Goal: Information Seeking & Learning: Learn about a topic

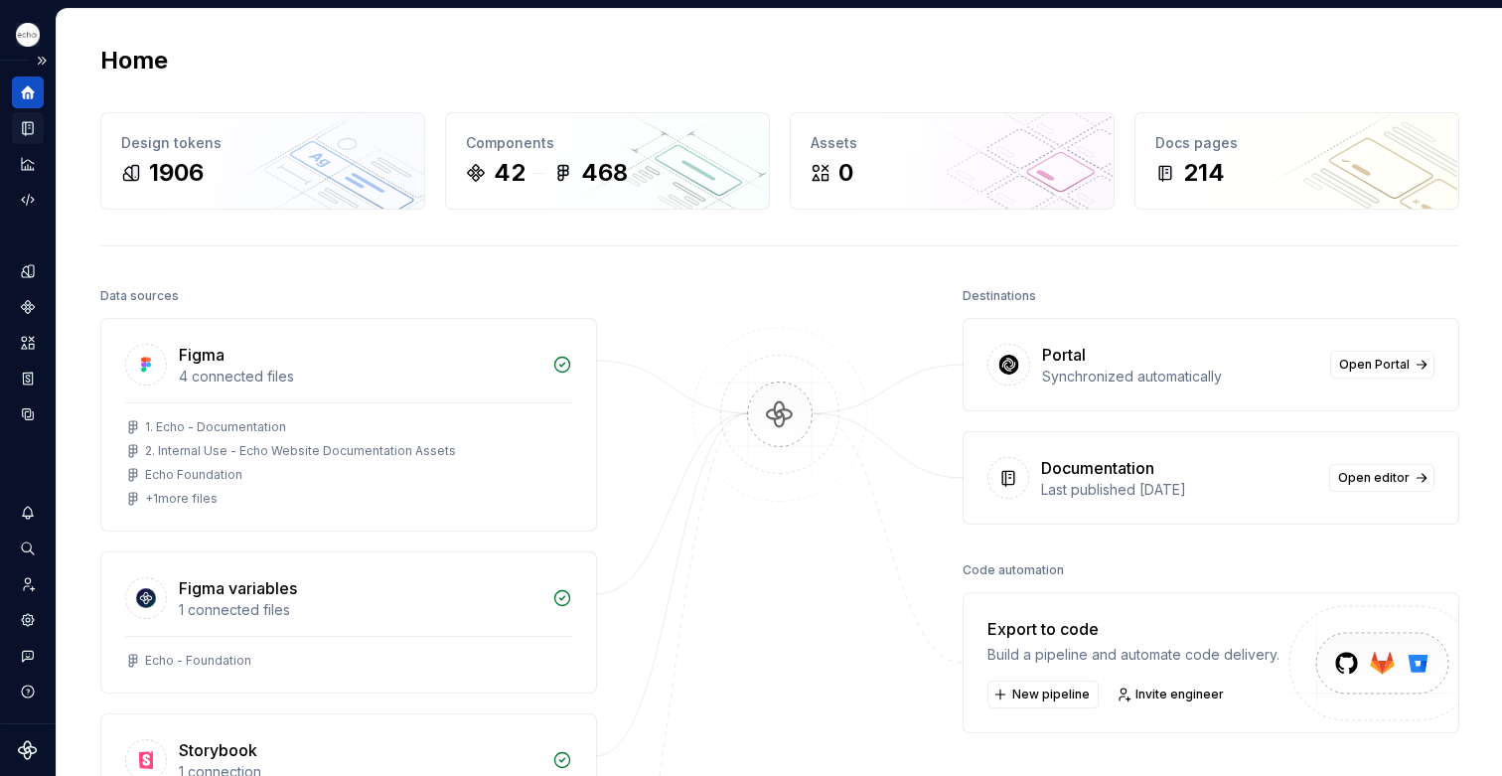
click at [22, 128] on icon "Documentation" at bounding box center [28, 128] width 18 height 18
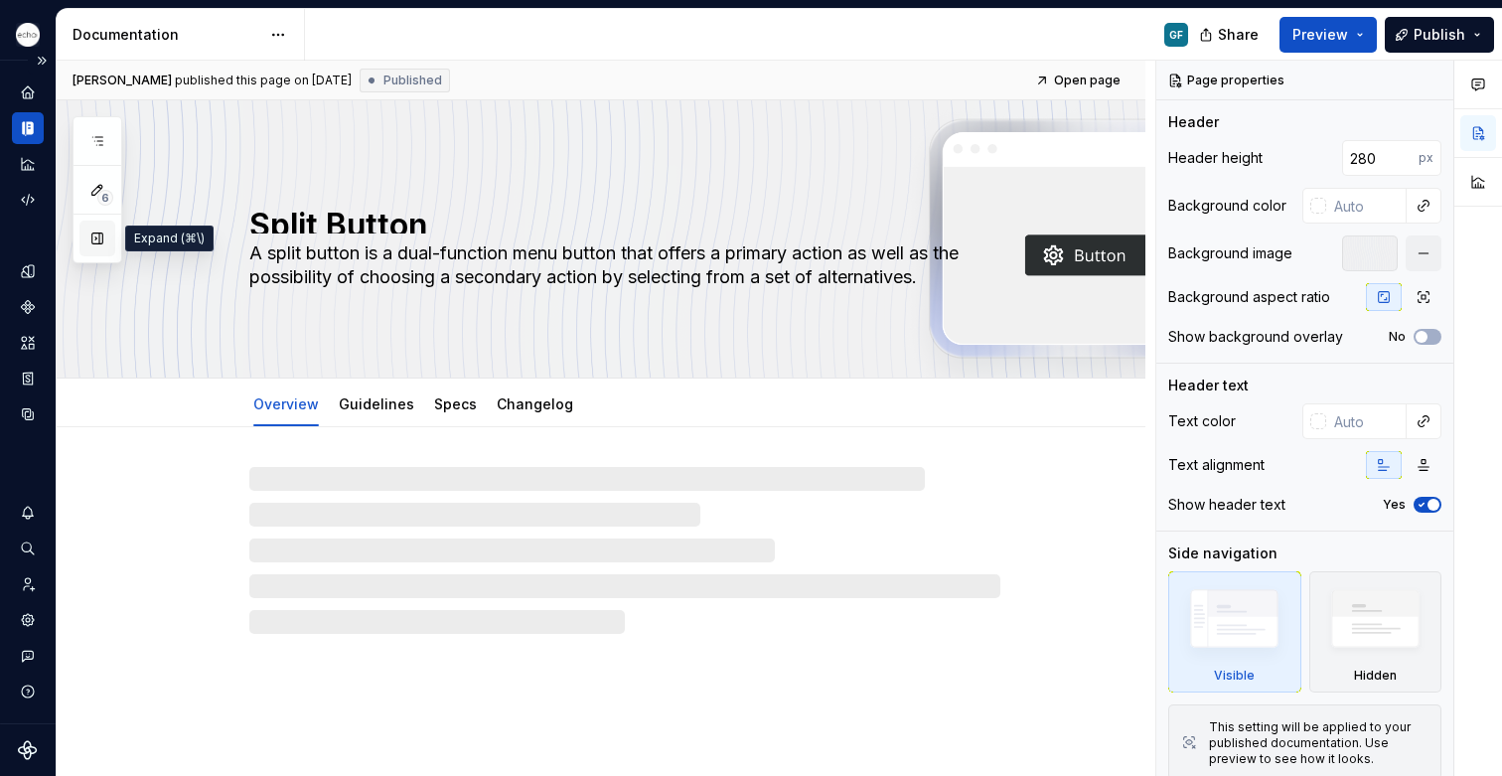
click at [90, 235] on button "button" at bounding box center [97, 239] width 36 height 36
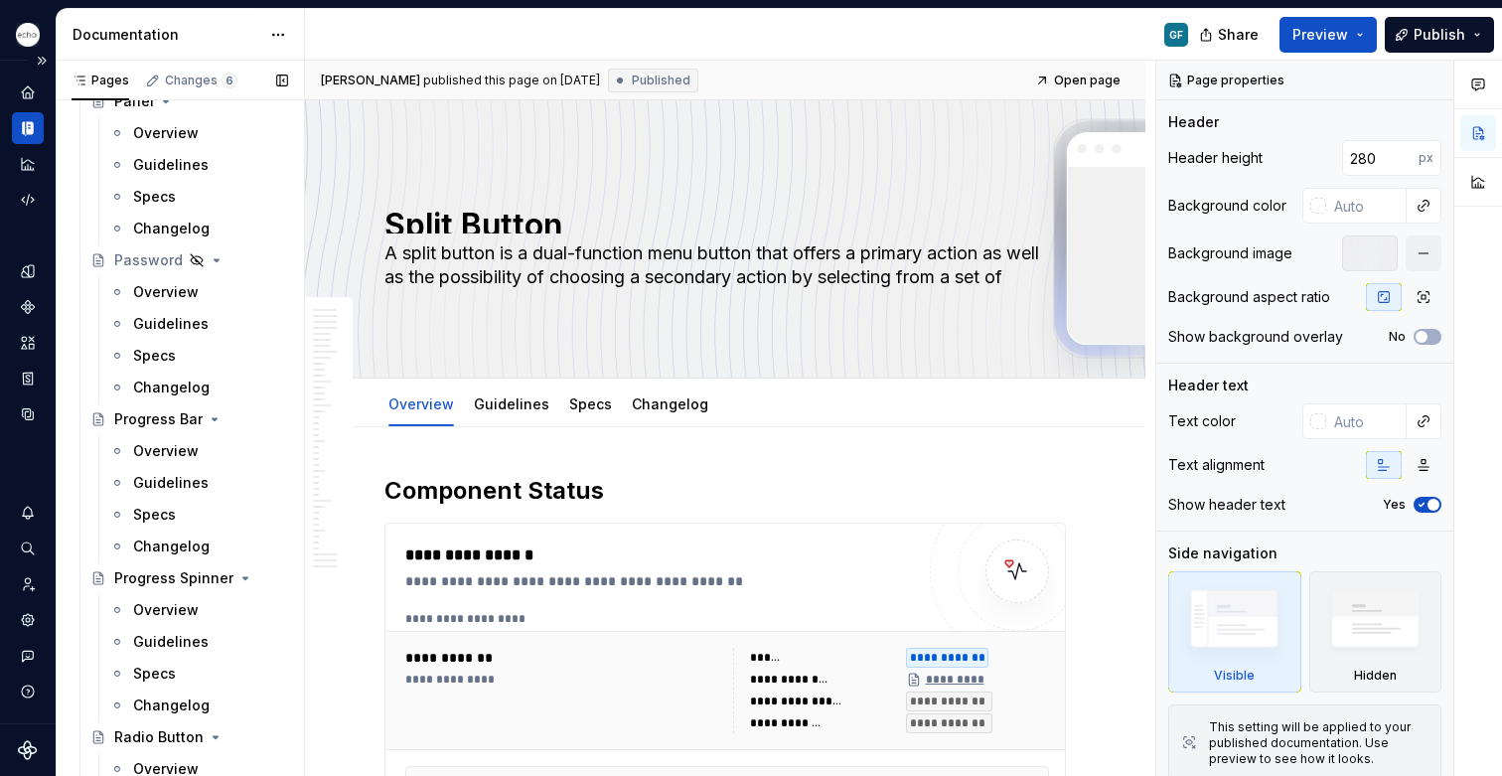
scroll to position [5223, 0]
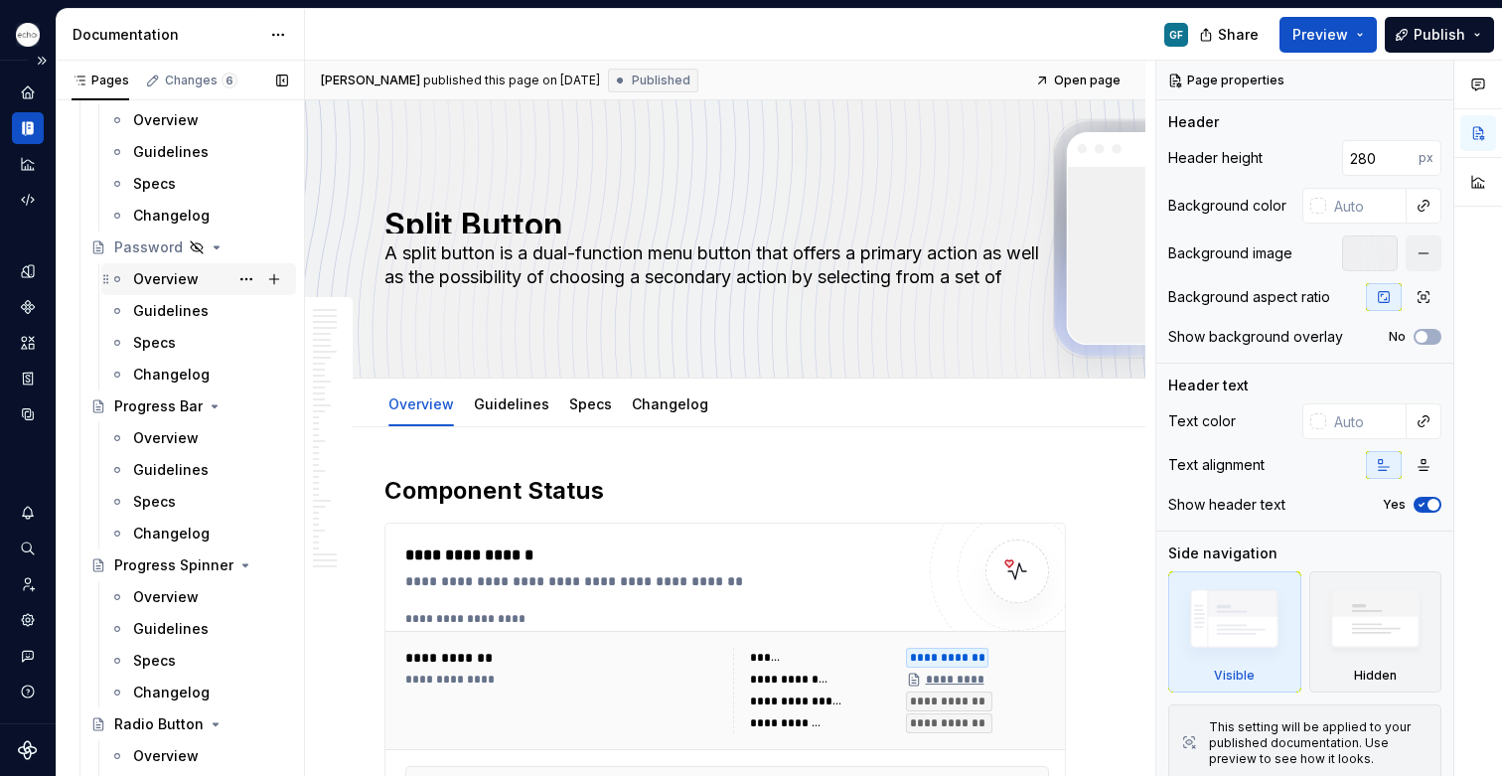
click at [149, 282] on div "Overview" at bounding box center [166, 279] width 66 height 20
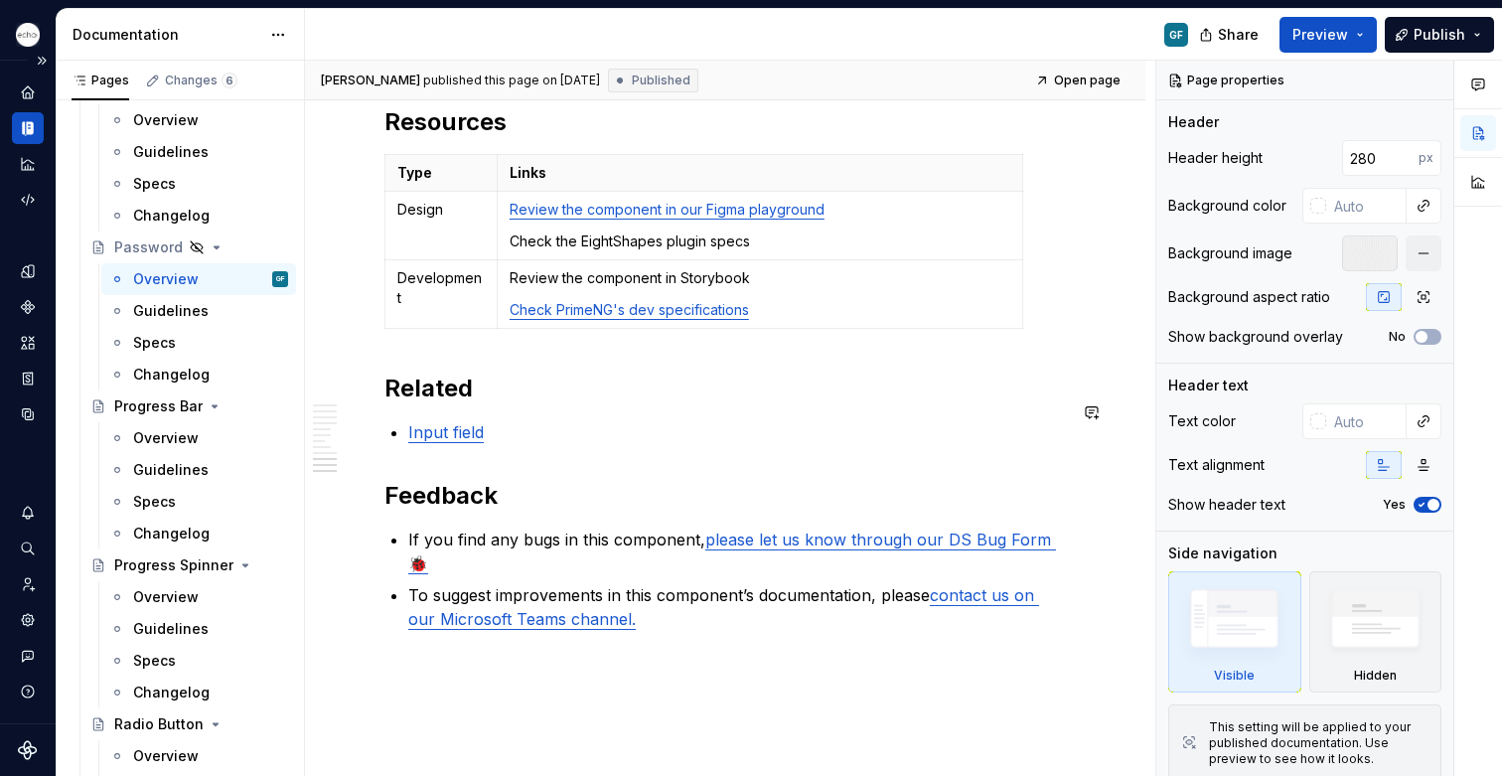
scroll to position [5981, 0]
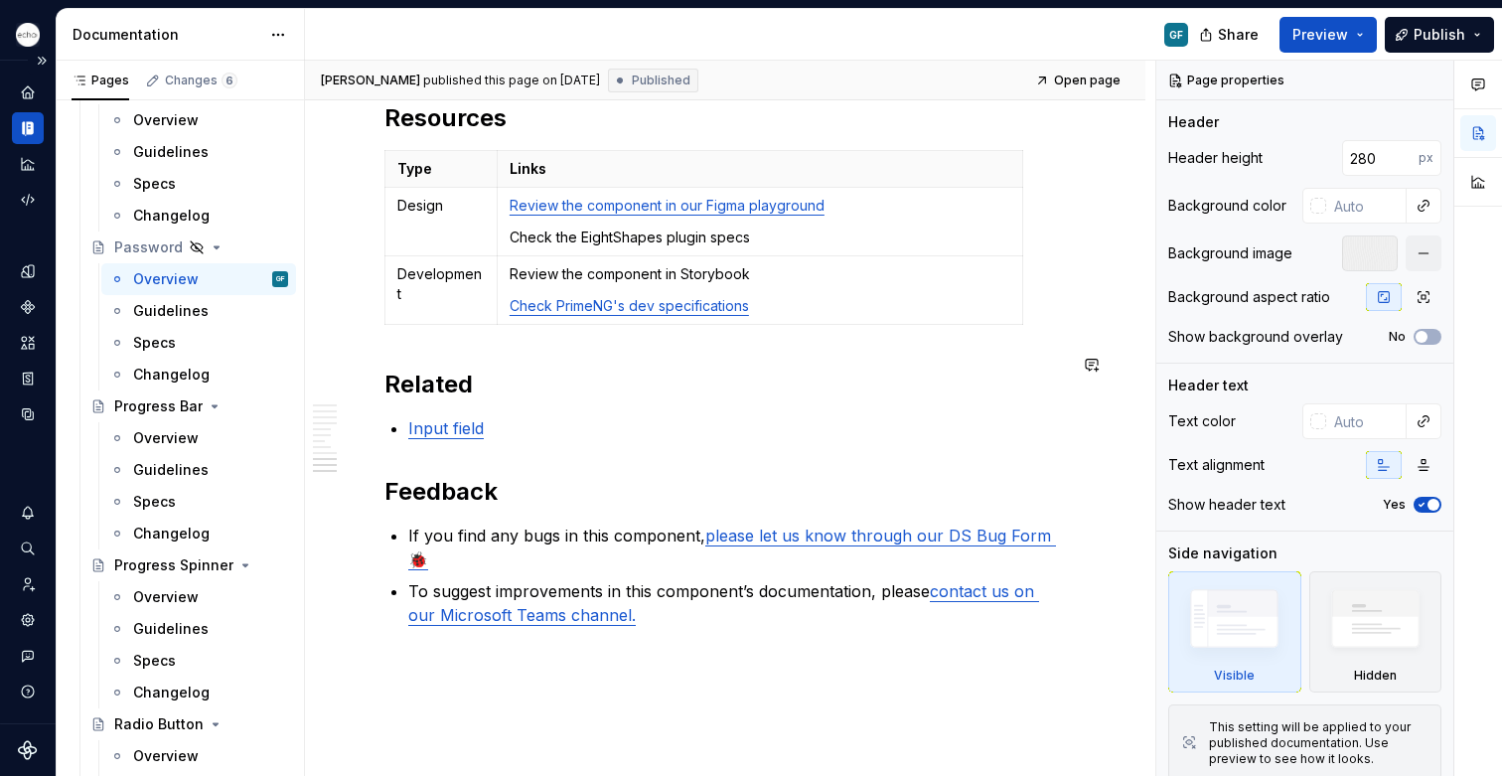
click at [757, 228] on p "Check the EightShapes plugin specs" at bounding box center [760, 238] width 501 height 20
click at [748, 228] on p "Check the EightShapes plugin specs" at bounding box center [760, 238] width 501 height 20
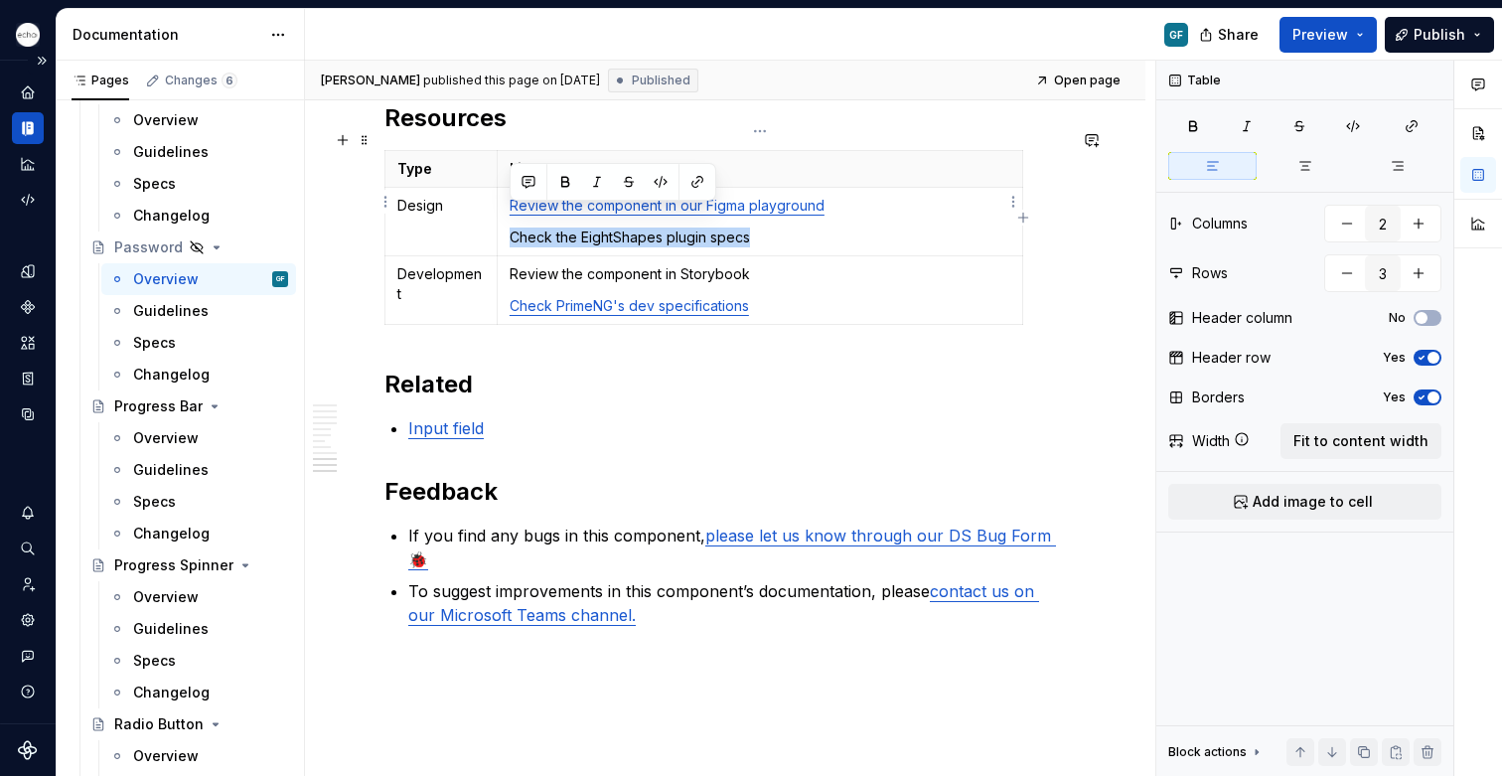
drag, startPoint x: 751, startPoint y: 219, endPoint x: 507, endPoint y: 217, distance: 244.4
click at [507, 217] on td "Review the component in our Figma playground Check the EightShapes plugin specs" at bounding box center [760, 222] width 526 height 69
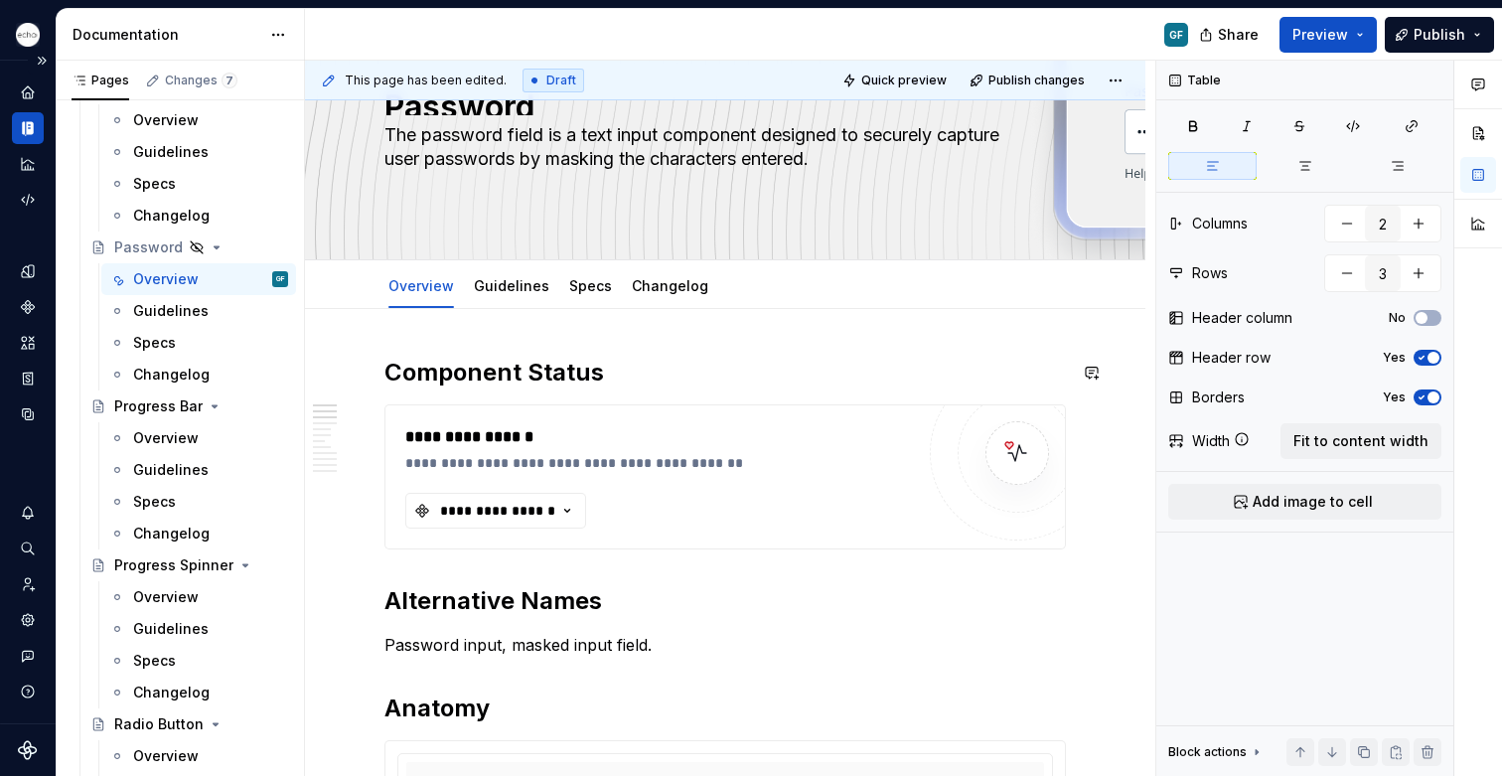
scroll to position [0, 0]
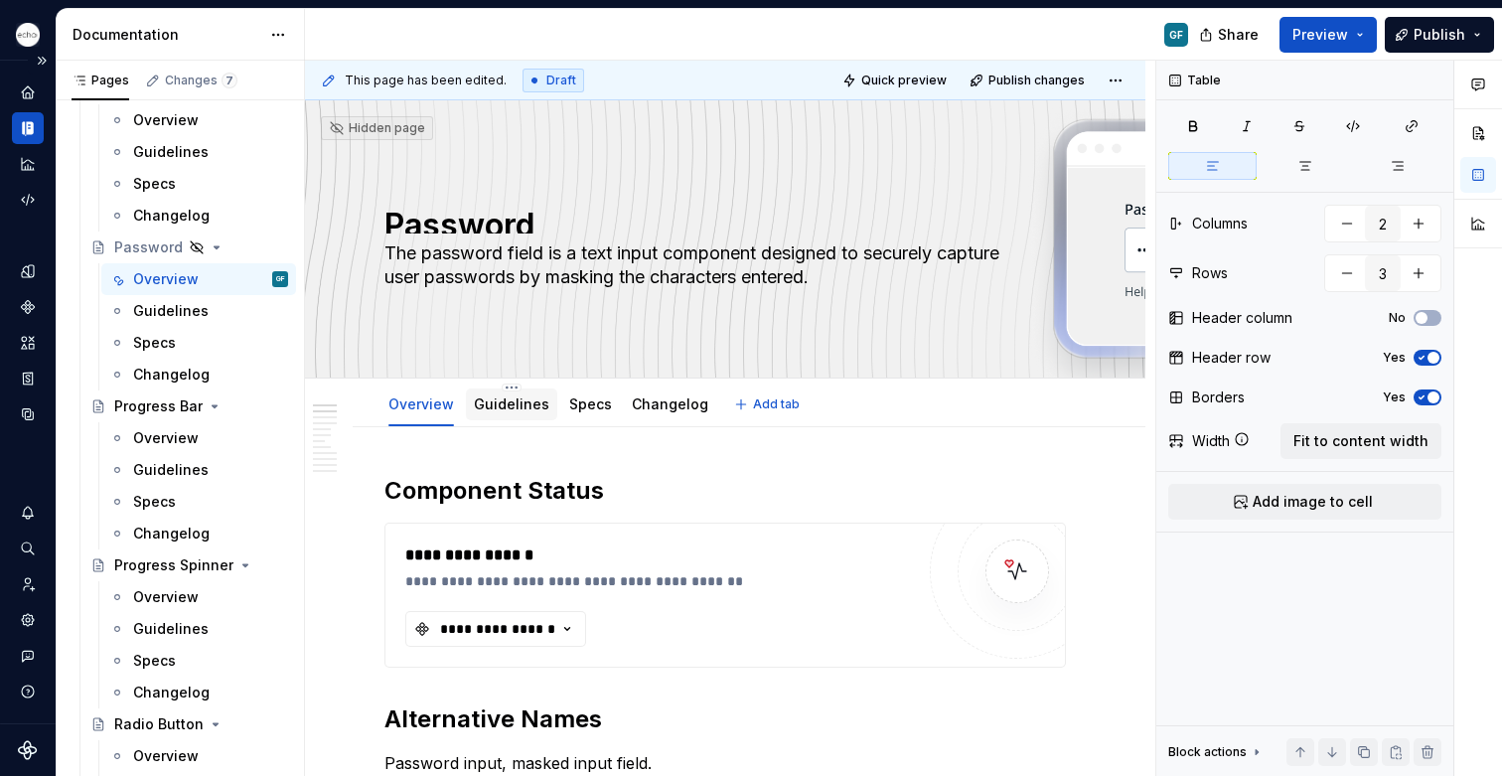
click at [488, 410] on link "Guidelines" at bounding box center [512, 403] width 76 height 17
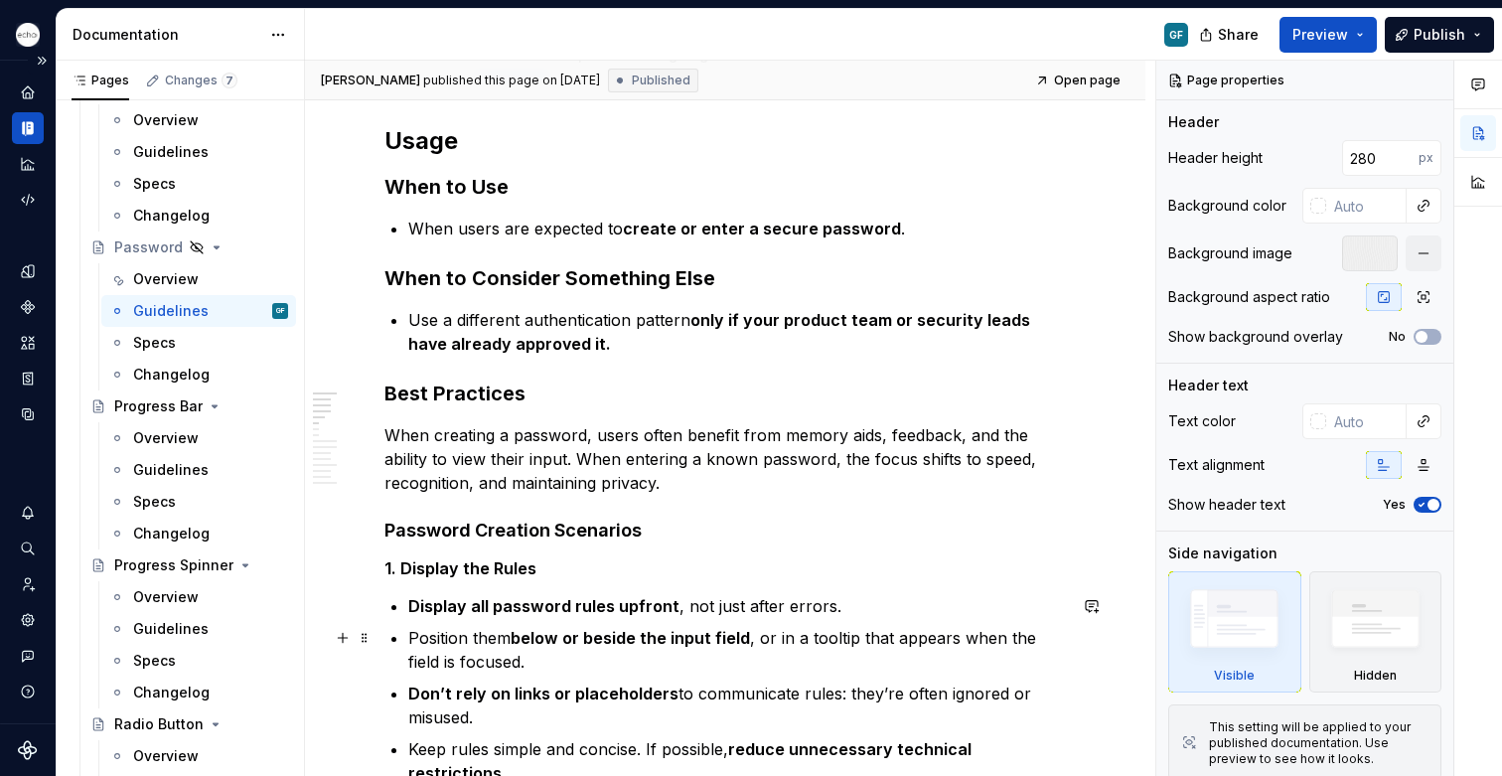
scroll to position [352, 0]
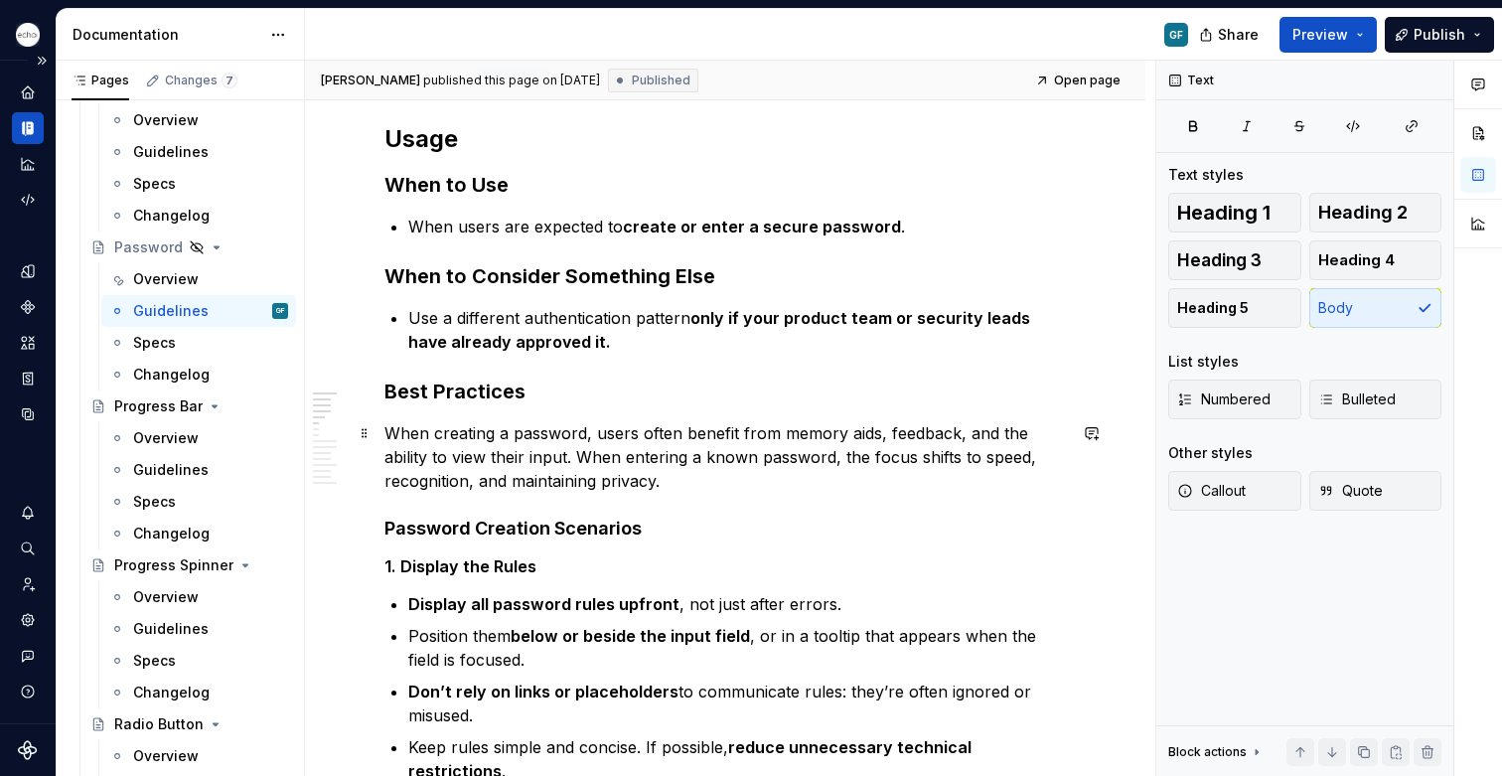
click at [577, 458] on p "When creating a password, users often benefit from memory aids, feedback, and t…" at bounding box center [726, 457] width 682 height 72
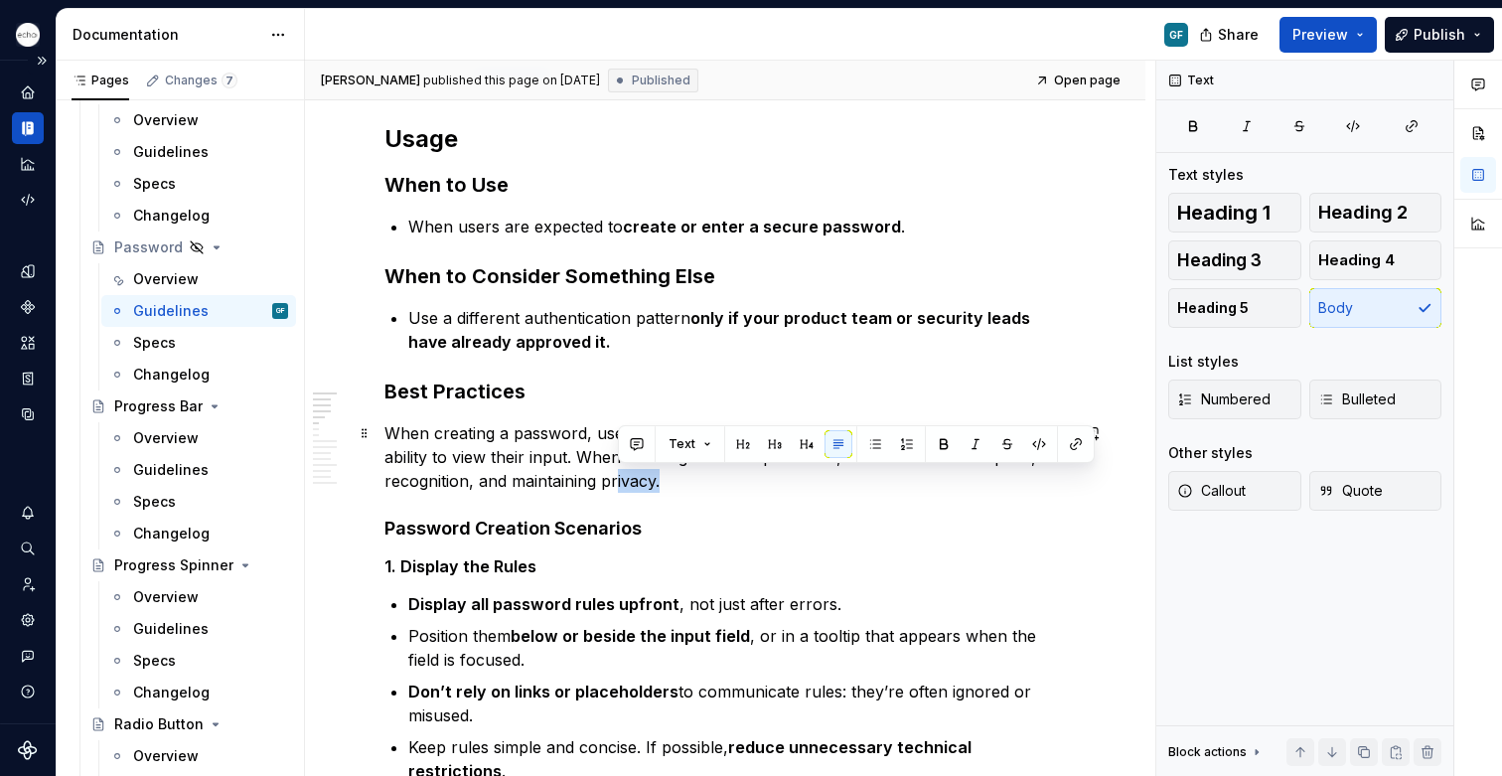
drag, startPoint x: 690, startPoint y: 486, endPoint x: 612, endPoint y: 473, distance: 78.6
click at [612, 472] on p "When creating a password, users often benefit from memory aids, feedback, and t…" at bounding box center [726, 457] width 682 height 72
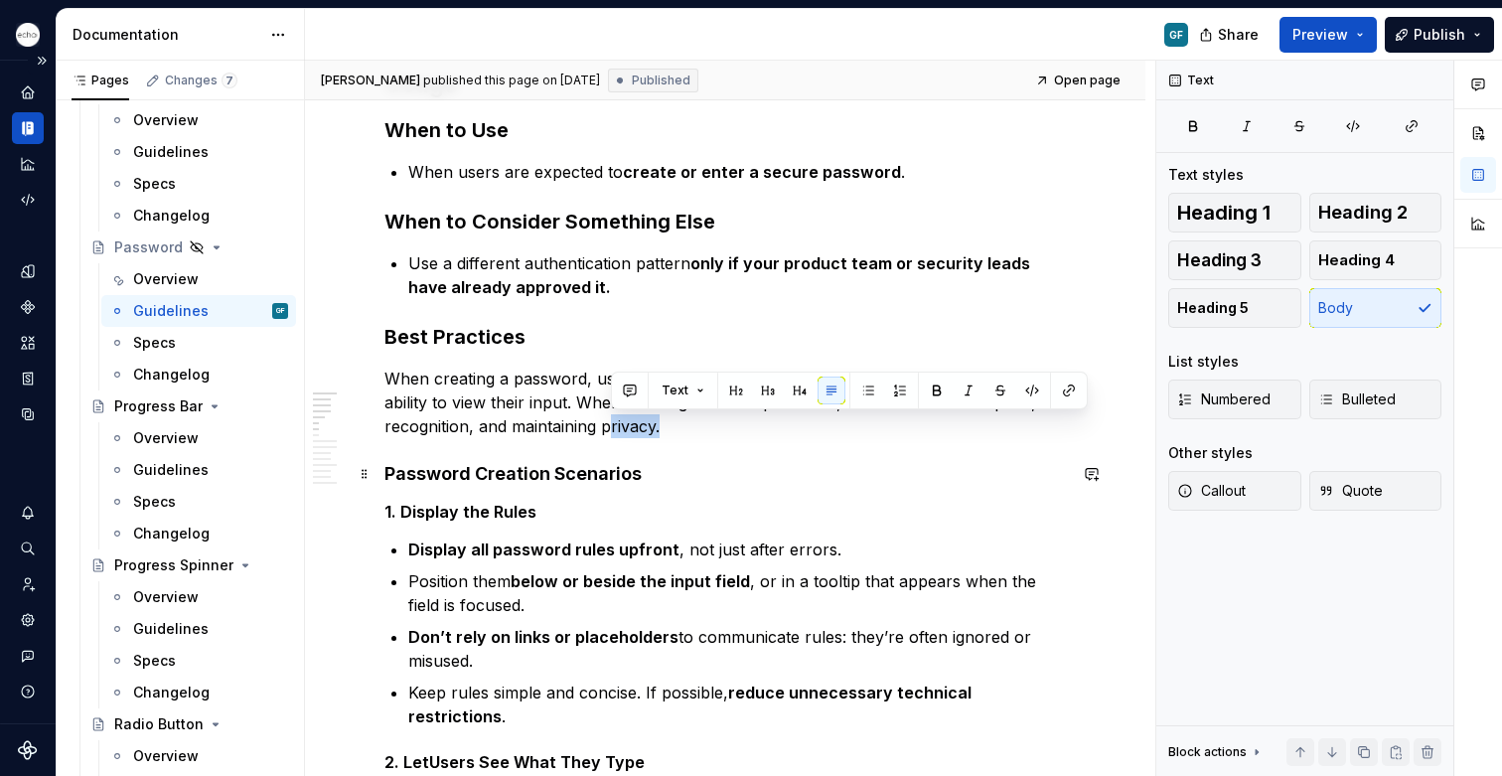
scroll to position [405, 0]
click at [573, 463] on h4 "Password Creation Scenarios" at bounding box center [726, 475] width 682 height 24
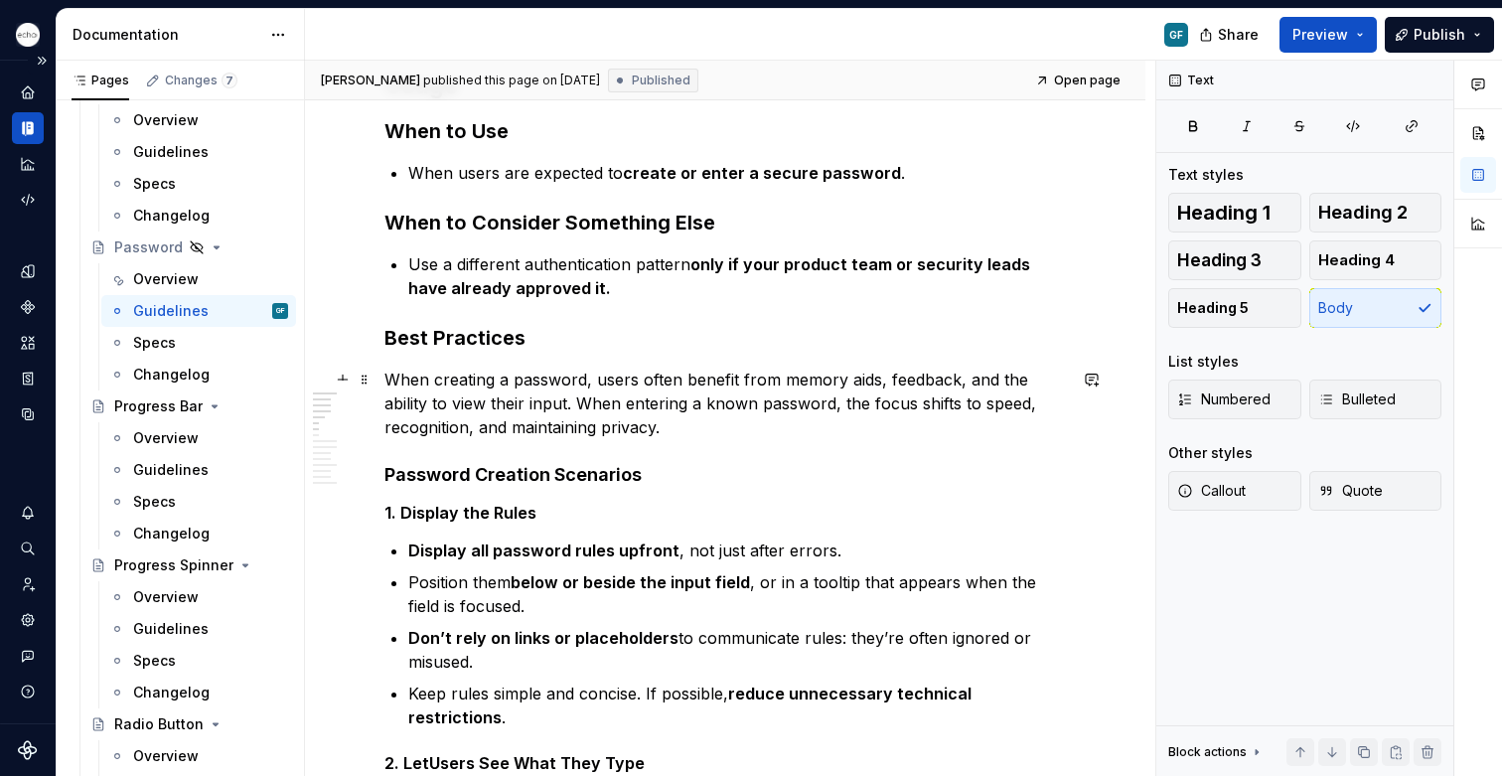
click at [715, 432] on p "When creating a password, users often benefit from memory aids, feedback, and t…" at bounding box center [726, 404] width 682 height 72
click at [386, 379] on p "When creating a password, users often benefit from memory aids, feedback, and t…" at bounding box center [726, 404] width 682 height 72
type textarea "*"
